Goal: Check status

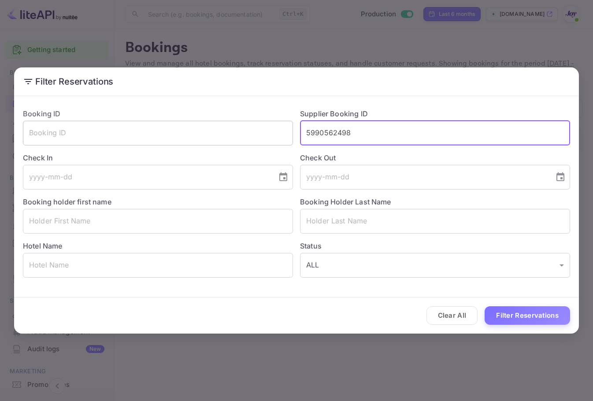
drag, startPoint x: 369, startPoint y: 135, endPoint x: 258, endPoint y: 134, distance: 111.0
click at [258, 134] on div "Booking ID ​ Supplier Booking ID 5990562498 ​ Check In ​ Check Out ​ Booking ho…" at bounding box center [293, 189] width 554 height 176
paste input "ID9255885"
drag, startPoint x: 313, startPoint y: 134, endPoint x: 259, endPoint y: 135, distance: 53.3
click at [259, 135] on div "Booking ID ​ Supplier Booking ID ID9255885 ​ Check In ​ Check Out ​ Booking hol…" at bounding box center [293, 189] width 554 height 176
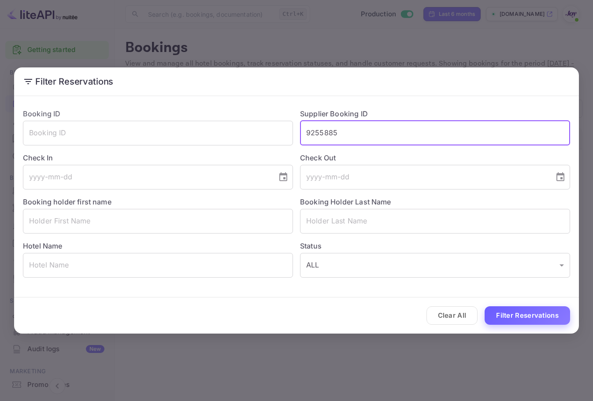
type input "9255885"
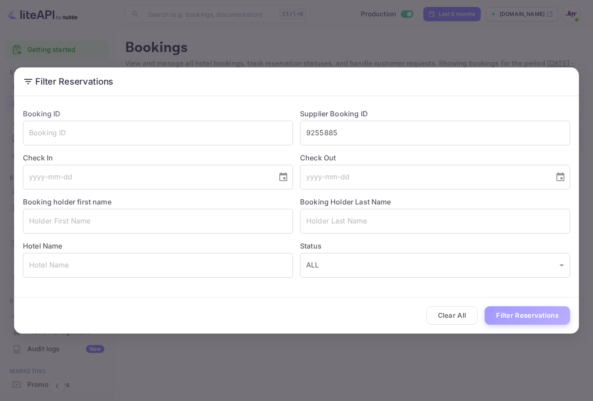
drag, startPoint x: 532, startPoint y: 312, endPoint x: 582, endPoint y: 322, distance: 50.7
click at [532, 313] on button "Filter Reservations" at bounding box center [527, 315] width 85 height 19
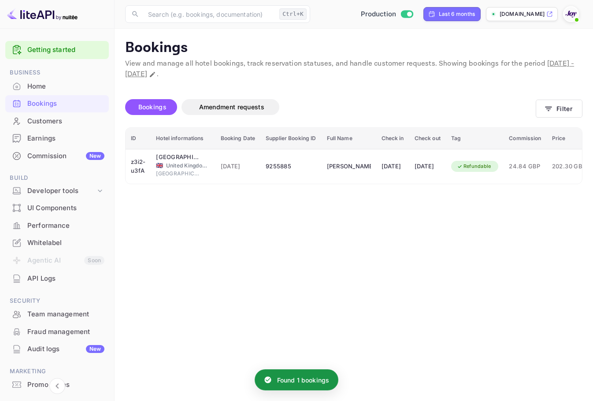
click at [439, 146] on th "Check out" at bounding box center [427, 139] width 37 height 22
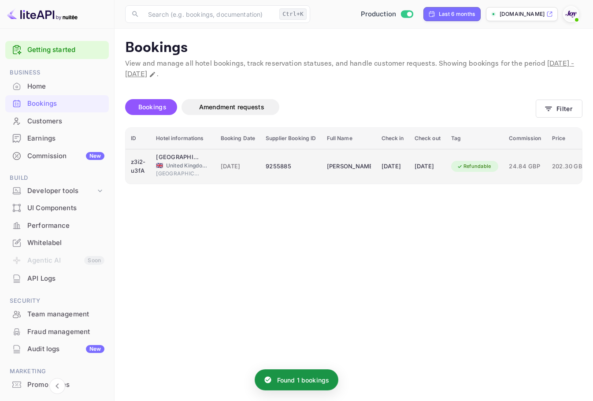
click at [437, 162] on div "[DATE]" at bounding box center [428, 166] width 26 height 14
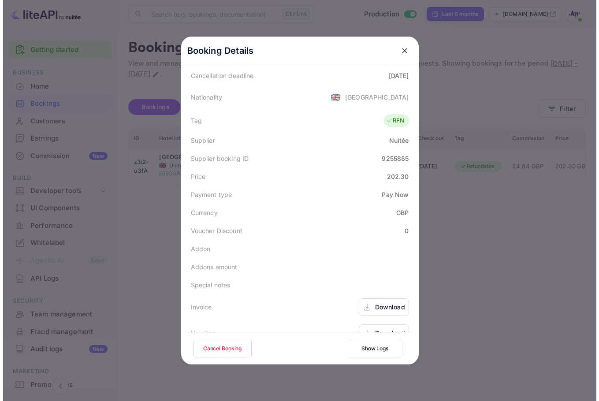
scroll to position [214, 0]
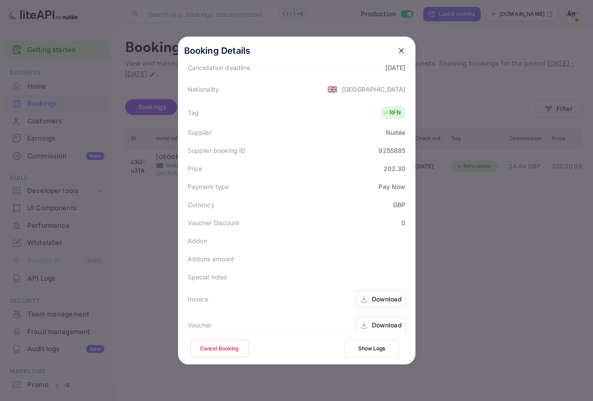
click at [386, 320] on div "Download" at bounding box center [387, 324] width 30 height 9
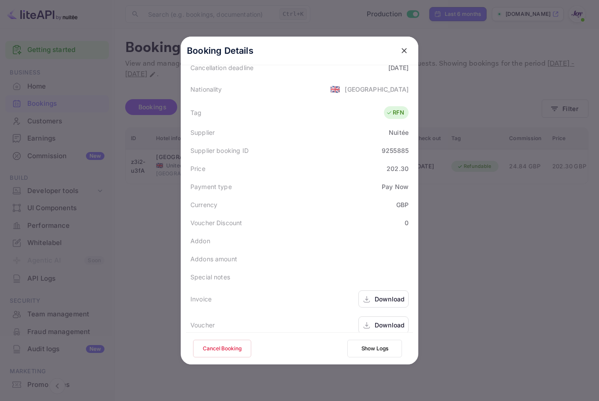
click at [391, 52] on div "Booking Details" at bounding box center [299, 51] width 237 height 29
click at [400, 51] on icon "close" at bounding box center [404, 50] width 9 height 9
